Goal: Task Accomplishment & Management: Manage account settings

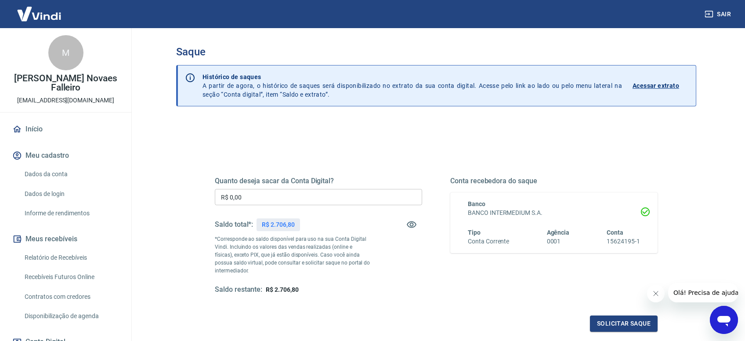
click at [305, 200] on input "R$ 0,00" at bounding box center [318, 197] width 207 height 16
type input "R$ 2.706,80"
click at [637, 325] on button "Solicitar saque" at bounding box center [624, 323] width 68 height 16
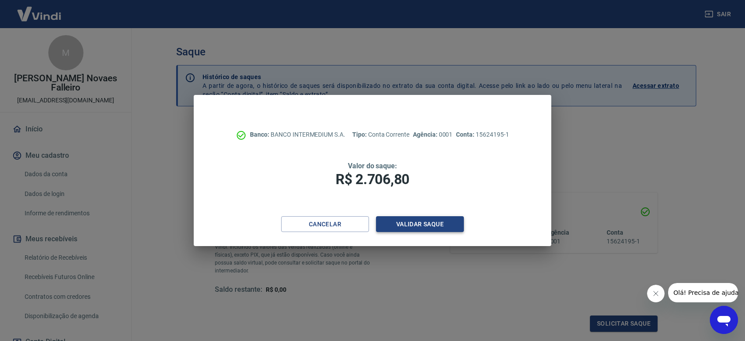
click at [430, 228] on button "Validar saque" at bounding box center [420, 224] width 88 height 16
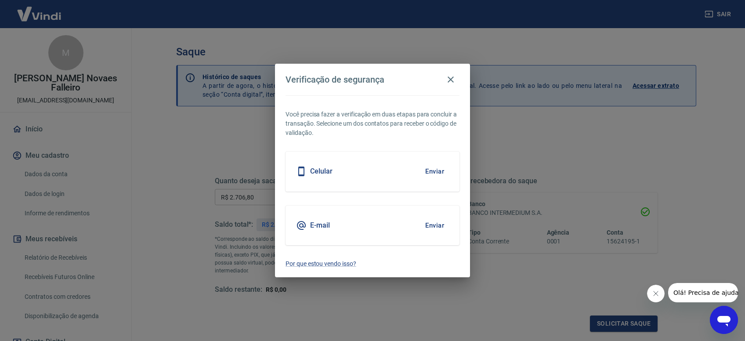
click at [438, 168] on button "Enviar" at bounding box center [434, 171] width 29 height 18
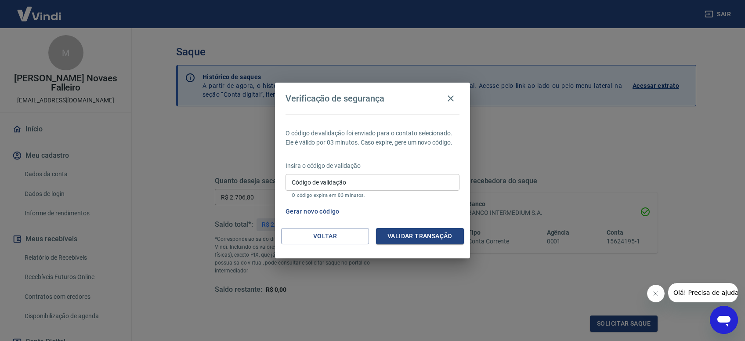
click at [398, 184] on input "Código de validação" at bounding box center [372, 182] width 174 height 16
click at [331, 234] on button "Voltar" at bounding box center [325, 236] width 88 height 16
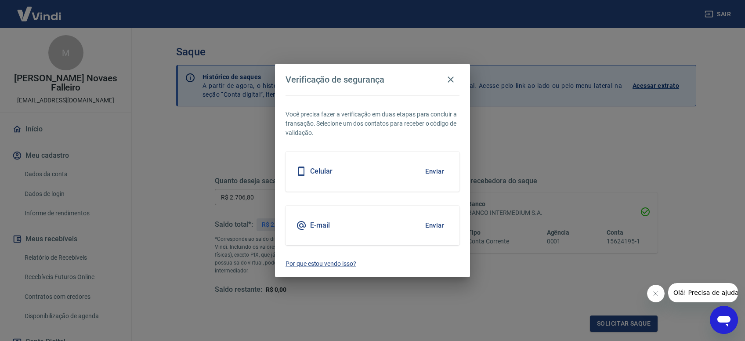
click at [431, 221] on button "Enviar" at bounding box center [434, 225] width 29 height 18
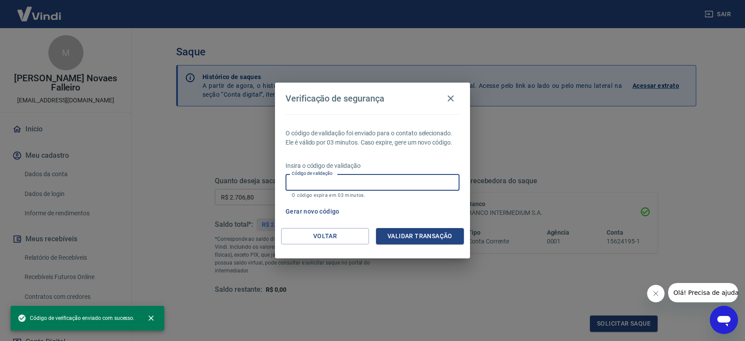
click at [420, 181] on input "Código de validação" at bounding box center [372, 182] width 174 height 16
paste input "582004"
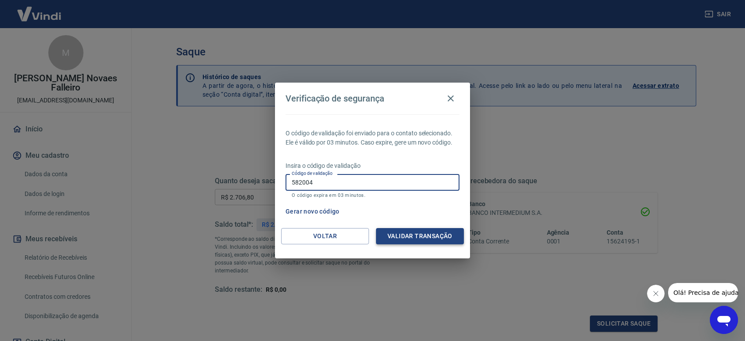
type input "582004"
click at [417, 237] on button "Validar transação" at bounding box center [420, 236] width 88 height 16
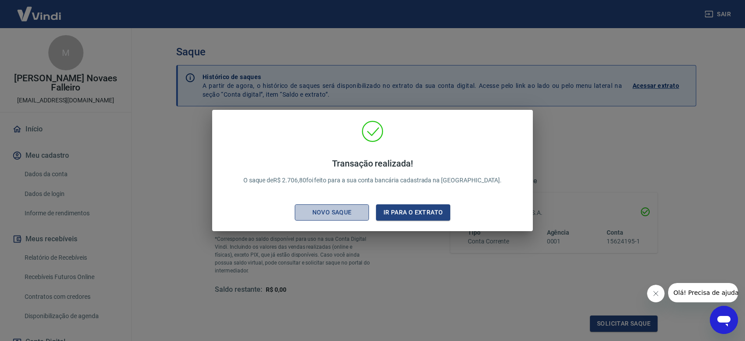
click at [344, 214] on div "Novo saque" at bounding box center [332, 212] width 61 height 11
